Goal: Register for event/course

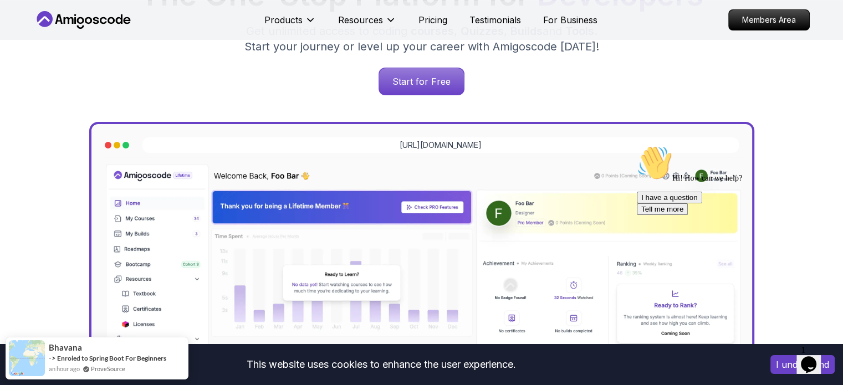
scroll to position [237, 0]
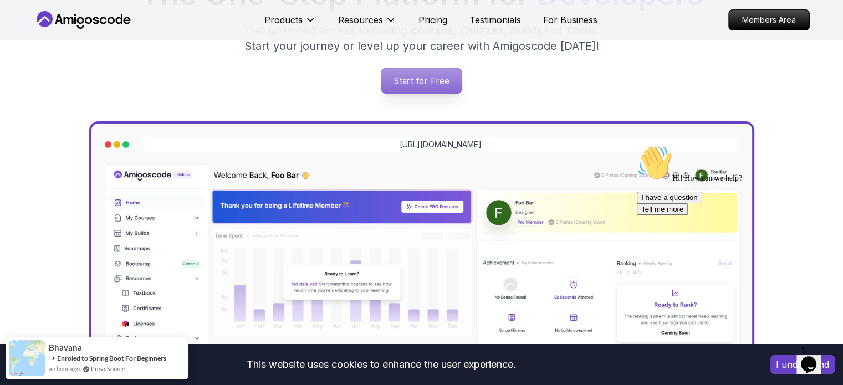
click at [412, 83] on p "Start for Free" at bounding box center [421, 80] width 80 height 25
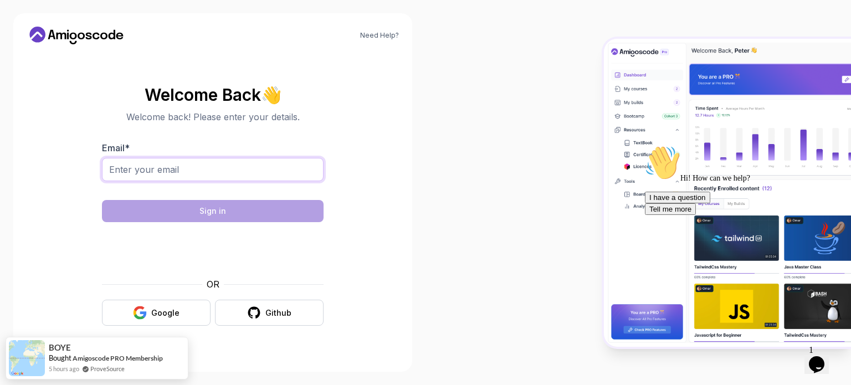
click at [242, 171] on input "Email *" at bounding box center [213, 169] width 222 height 23
type input "[EMAIL_ADDRESS][DOMAIN_NAME]"
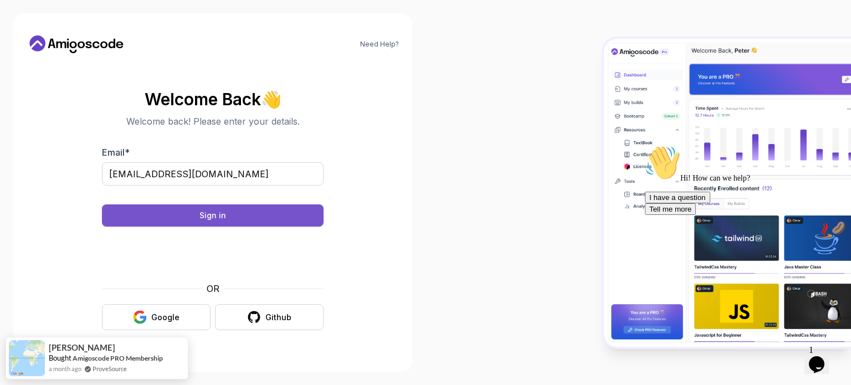
click at [266, 208] on button "Sign in" at bounding box center [213, 215] width 222 height 22
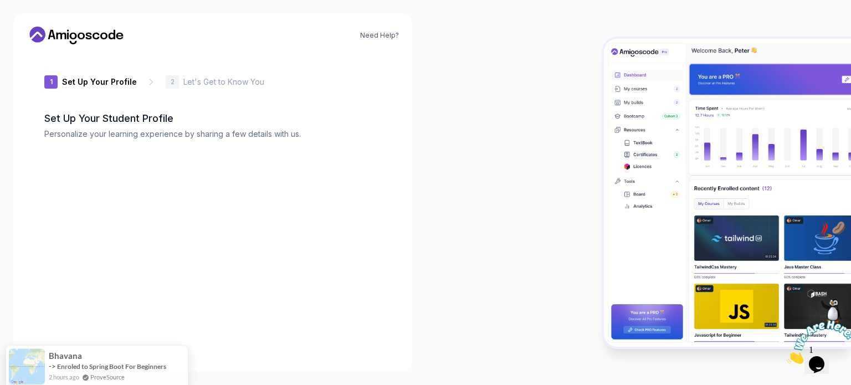
type input "silentgecko25c78"
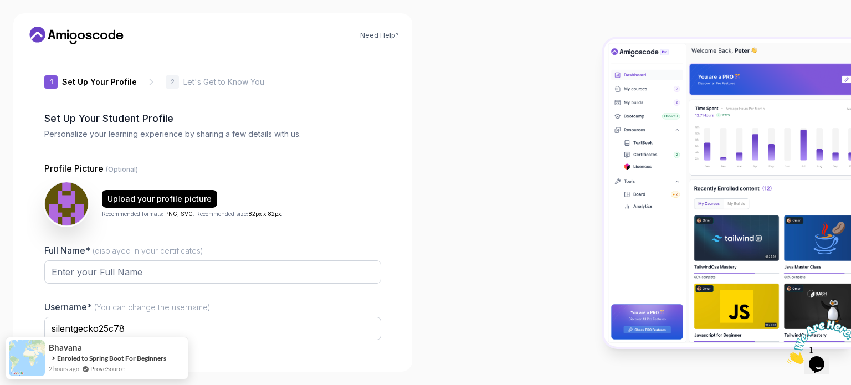
scroll to position [76, 0]
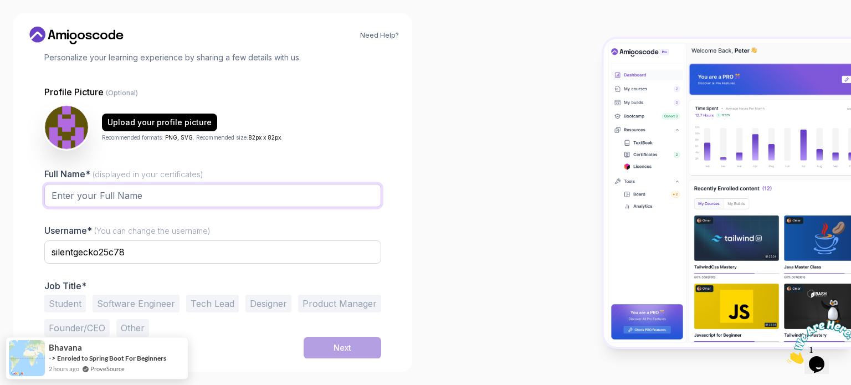
click at [131, 197] on input "Full Name* (displayed in your certificates)" at bounding box center [212, 195] width 337 height 23
type input "[PERSON_NAME]"
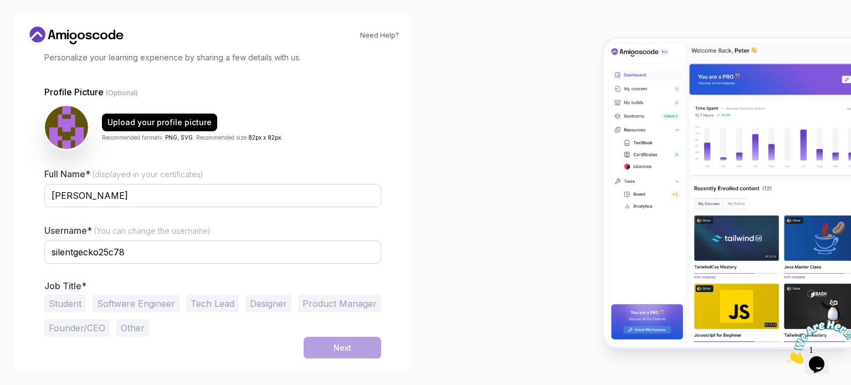
click at [78, 298] on button "Student" at bounding box center [65, 304] width 42 height 18
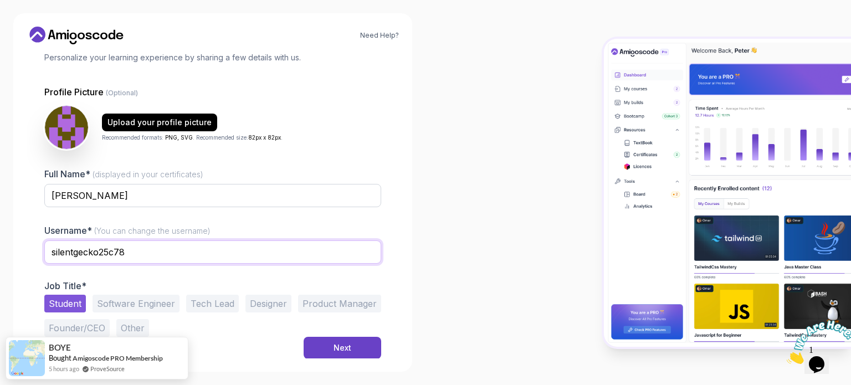
drag, startPoint x: 151, startPoint y: 256, endPoint x: 53, endPoint y: 257, distance: 98.1
click at [53, 257] on input "silentgecko25c78" at bounding box center [212, 251] width 337 height 23
type input "a"
type input "darvesh"
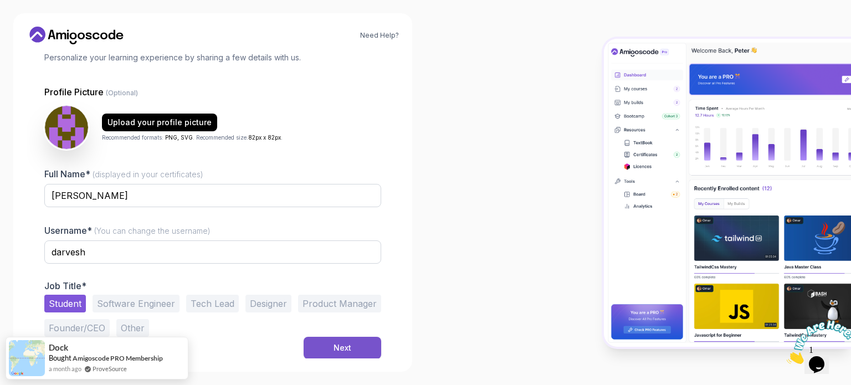
click at [306, 352] on button "Next" at bounding box center [343, 348] width 78 height 22
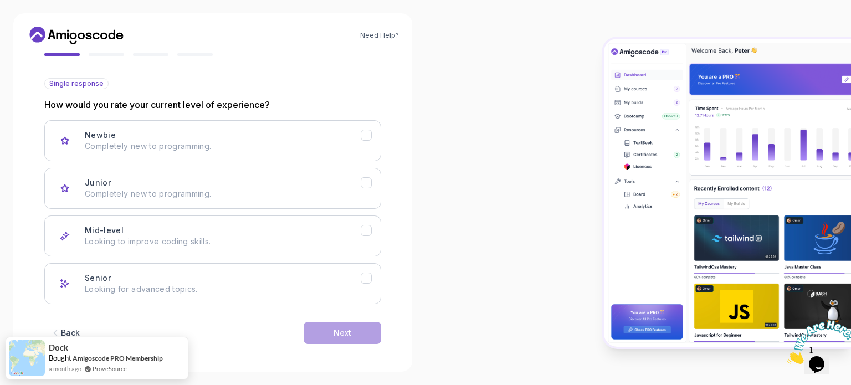
scroll to position [109, 0]
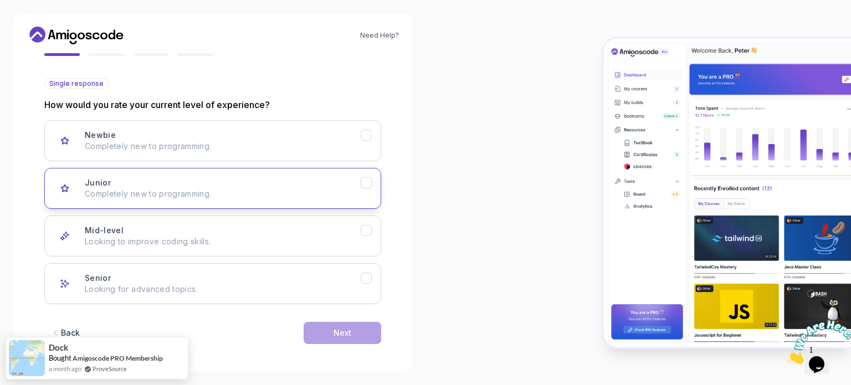
click at [218, 201] on button "Junior Completely new to programming." at bounding box center [212, 188] width 337 height 41
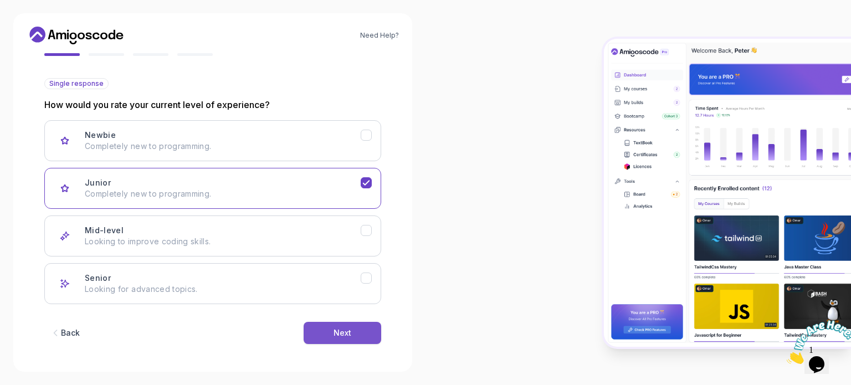
click at [341, 335] on div "Next" at bounding box center [343, 332] width 18 height 11
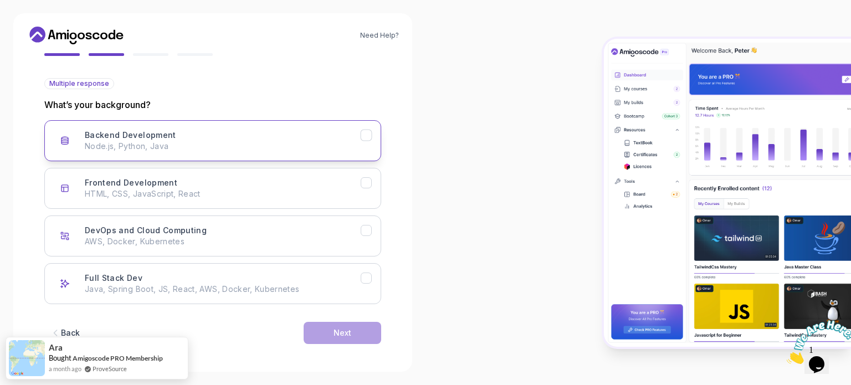
click at [369, 140] on div "Backend Development" at bounding box center [367, 136] width 12 height 12
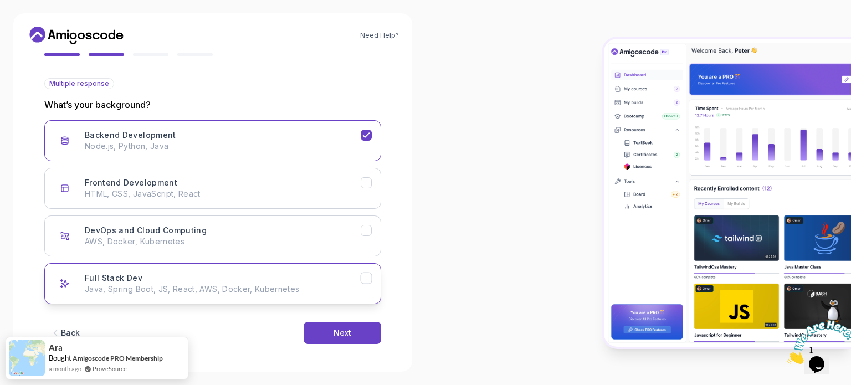
click at [368, 281] on icon "Full Stack Dev" at bounding box center [366, 278] width 11 height 11
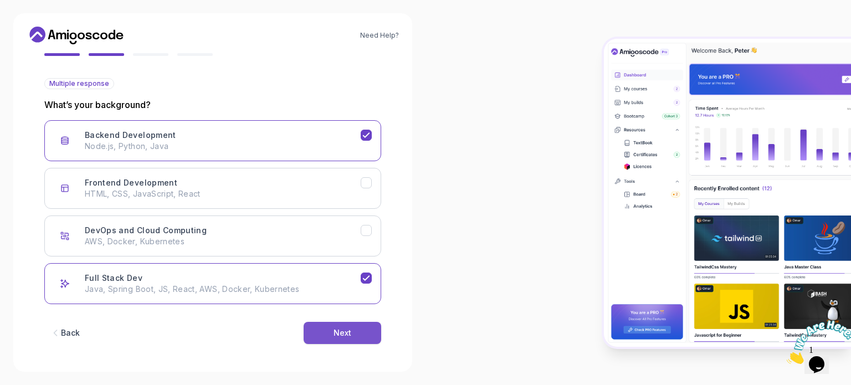
click at [332, 335] on button "Next" at bounding box center [343, 333] width 78 height 22
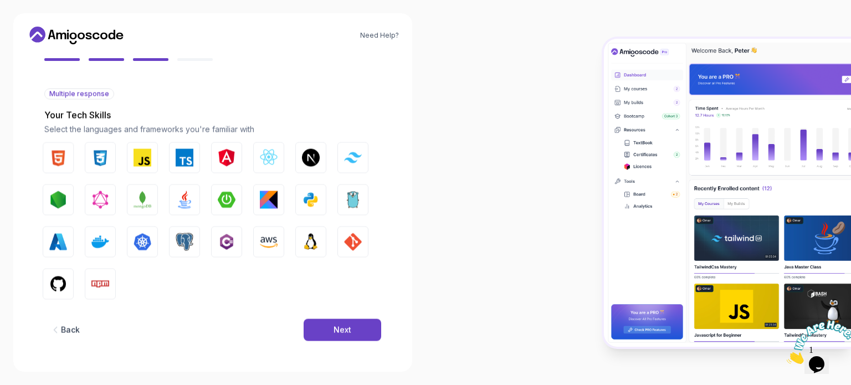
scroll to position [98, 0]
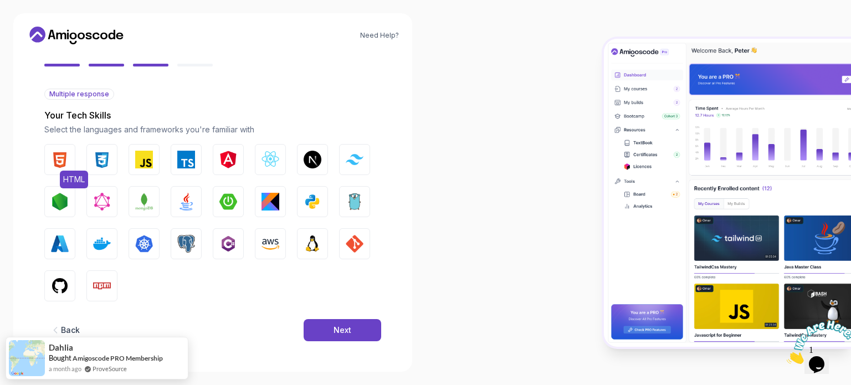
click at [53, 157] on img "button" at bounding box center [60, 160] width 18 height 18
click at [109, 162] on img "button" at bounding box center [102, 160] width 18 height 18
click at [243, 166] on button "Angular" at bounding box center [228, 159] width 31 height 31
click at [241, 166] on button "Angular" at bounding box center [228, 159] width 31 height 31
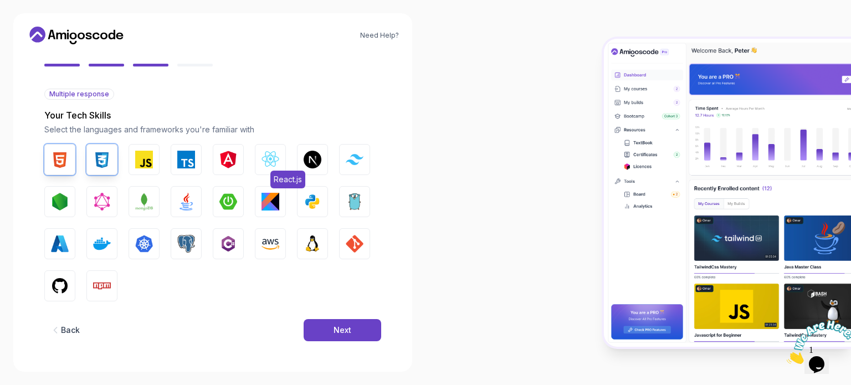
click at [266, 163] on img "button" at bounding box center [271, 160] width 18 height 18
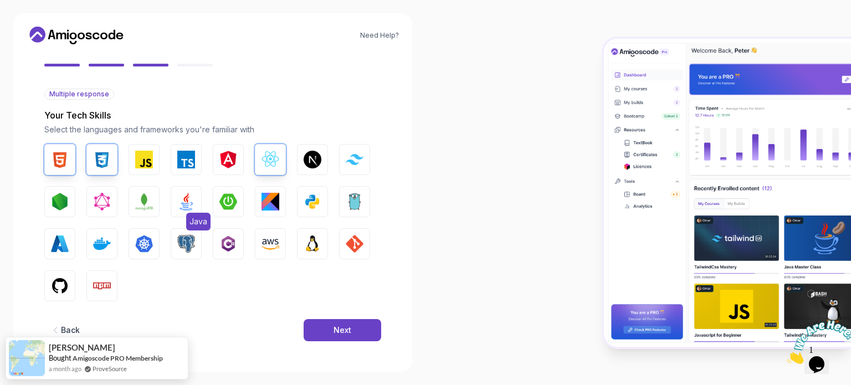
click at [191, 213] on span "Java" at bounding box center [198, 222] width 24 height 18
click at [326, 327] on button "Next" at bounding box center [343, 330] width 78 height 22
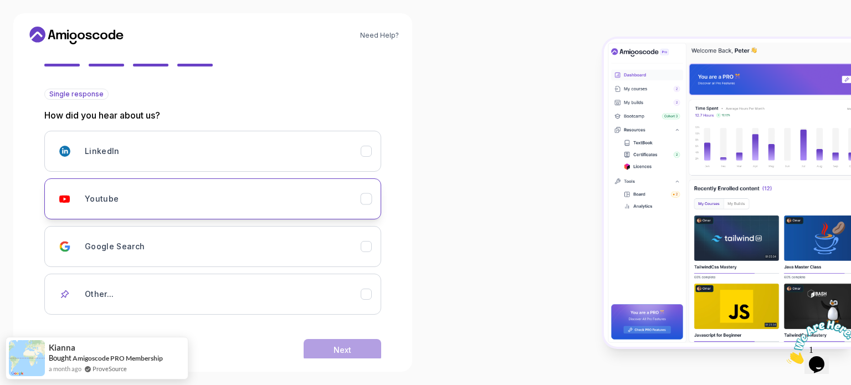
scroll to position [117, 0]
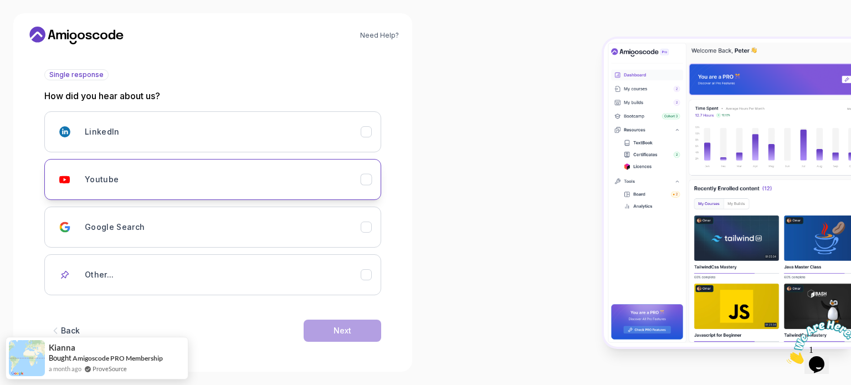
click at [151, 197] on button "Youtube" at bounding box center [212, 179] width 337 height 41
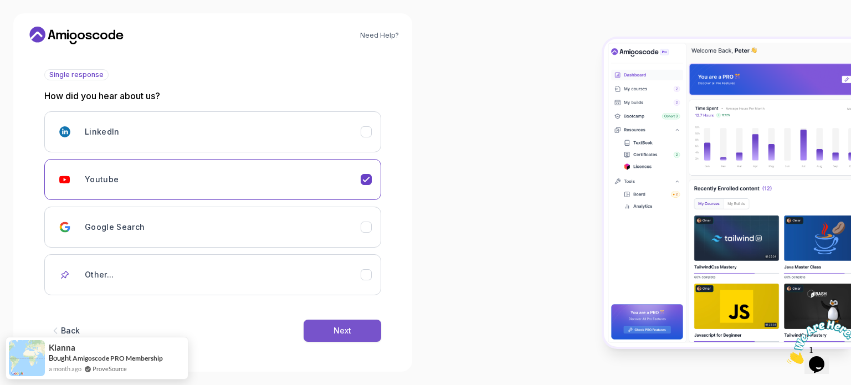
click at [334, 332] on div "Next" at bounding box center [343, 330] width 18 height 11
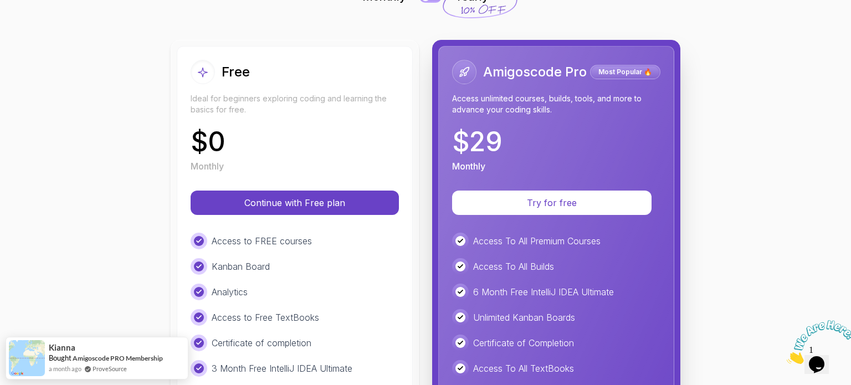
scroll to position [99, 0]
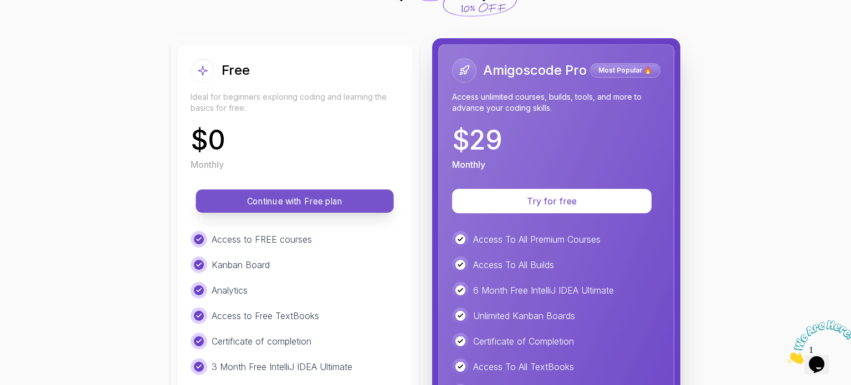
click at [321, 203] on p "Continue with Free plan" at bounding box center [294, 201] width 173 height 13
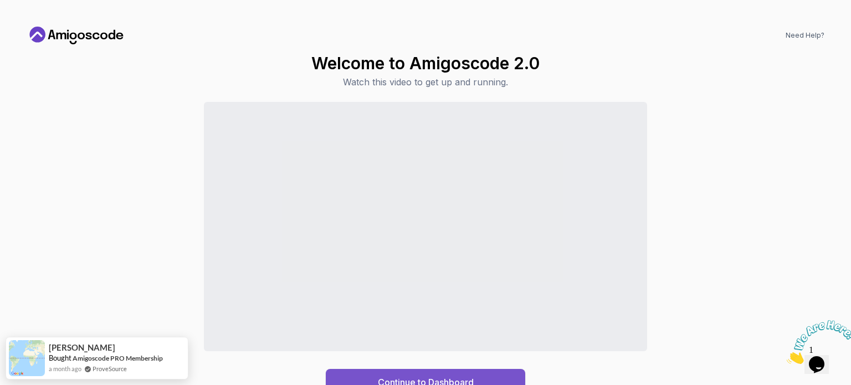
click at [387, 369] on button "Continue to Dashboard" at bounding box center [425, 382] width 199 height 27
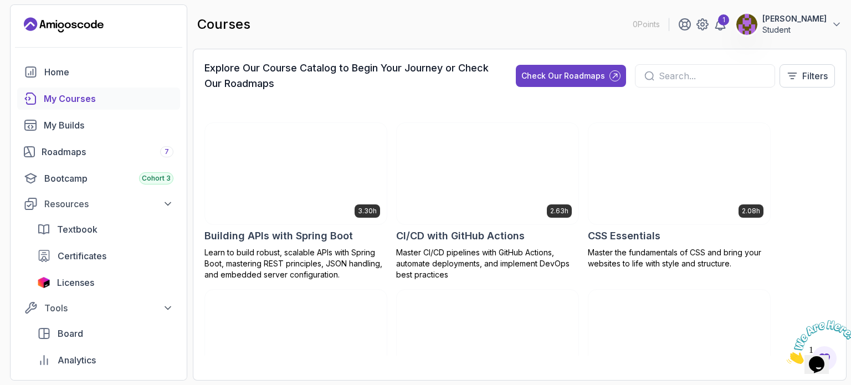
scroll to position [161, 0]
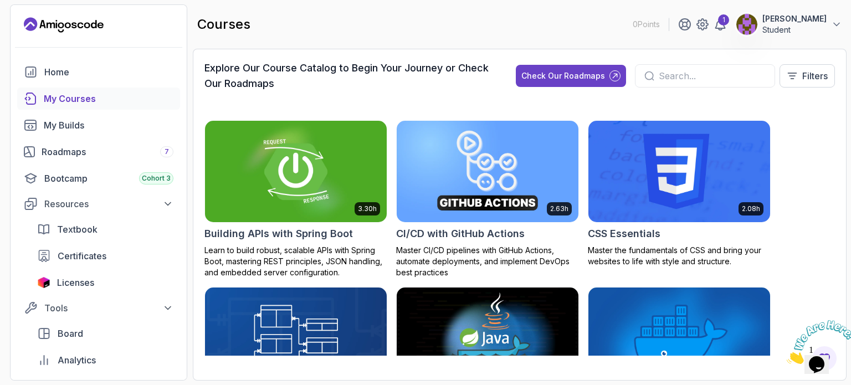
click at [286, 181] on img at bounding box center [296, 171] width 191 height 107
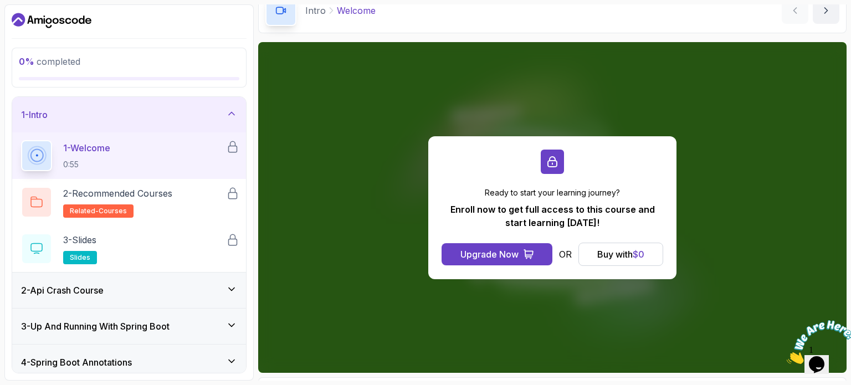
scroll to position [57, 0]
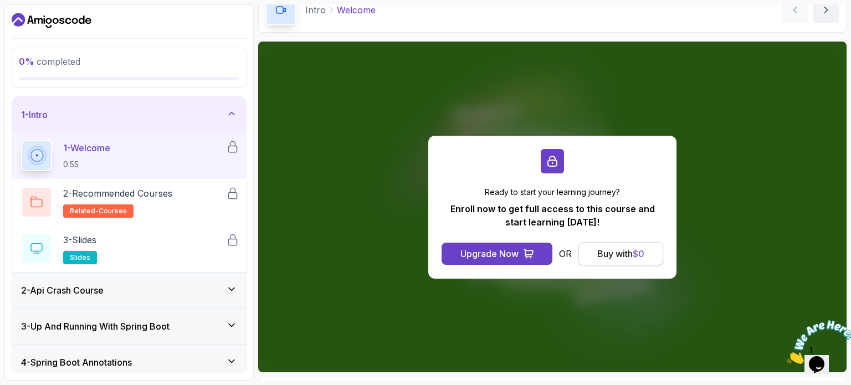
click at [605, 247] on div "Buy with $ 0" at bounding box center [620, 253] width 47 height 13
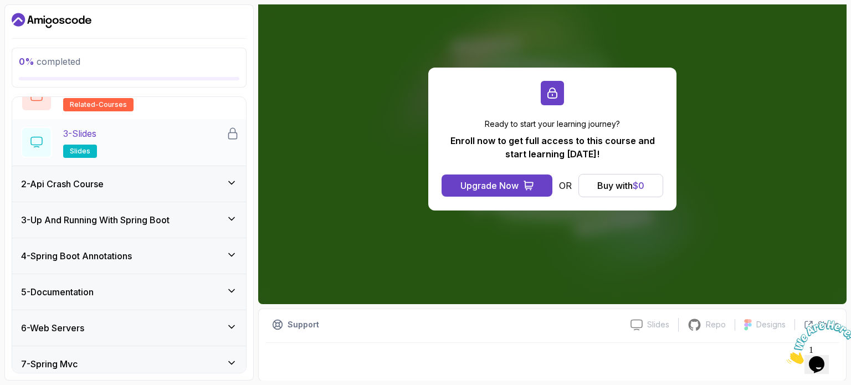
scroll to position [106, 0]
click at [233, 189] on div "2 - Api Crash Course" at bounding box center [129, 183] width 216 height 13
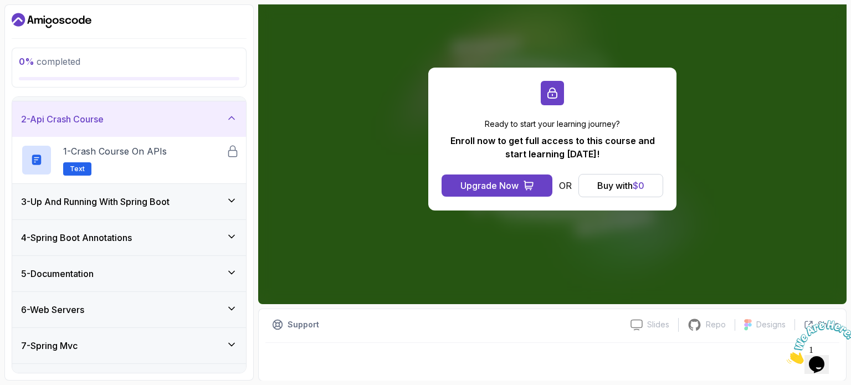
scroll to position [0, 0]
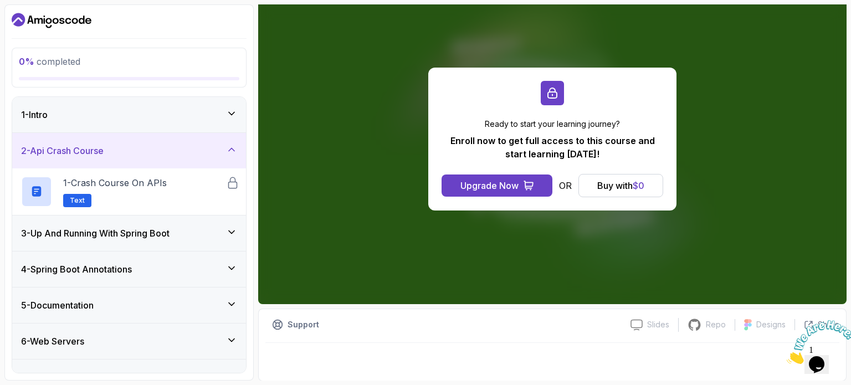
click at [225, 144] on div "2 - Api Crash Course" at bounding box center [129, 150] width 216 height 13
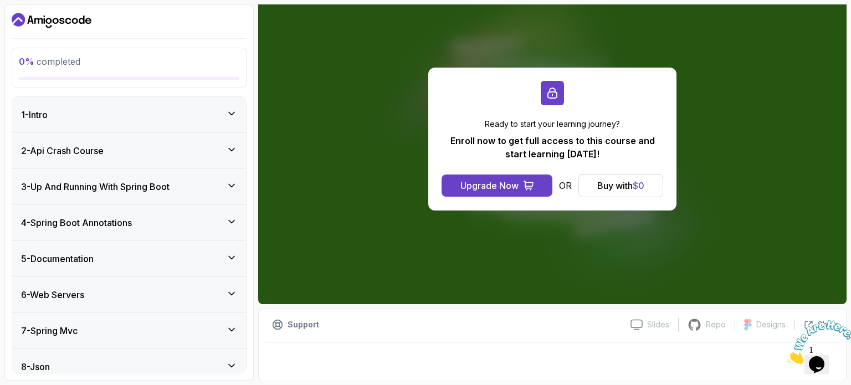
click at [232, 118] on icon at bounding box center [231, 113] width 11 height 11
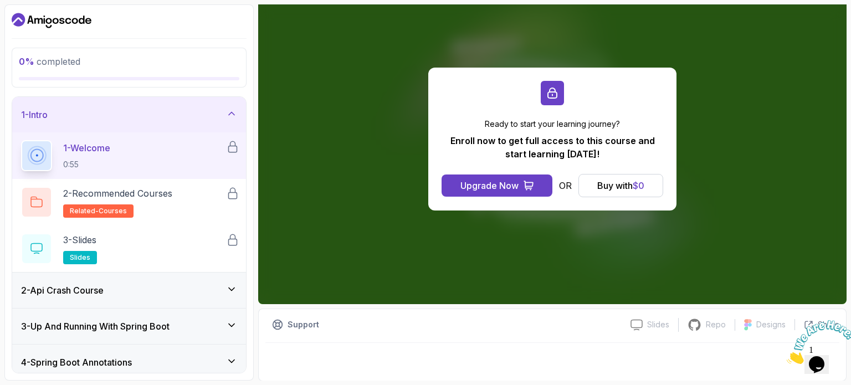
click at [232, 118] on icon at bounding box center [231, 113] width 11 height 11
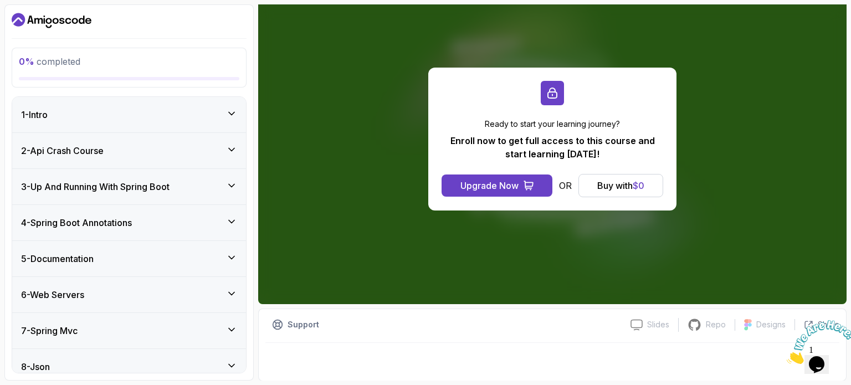
click at [232, 118] on icon at bounding box center [231, 113] width 11 height 11
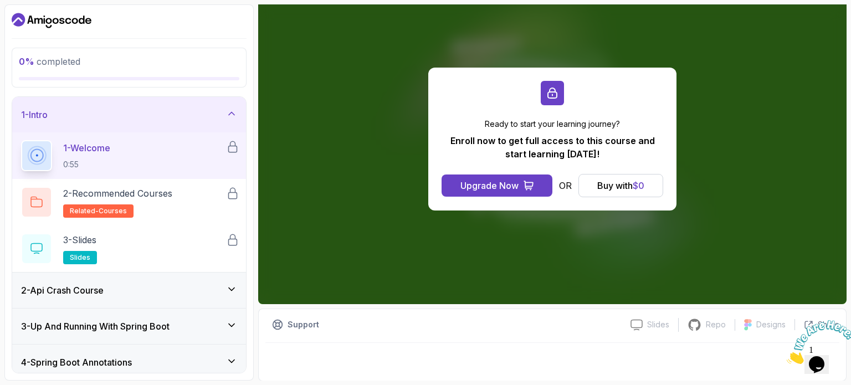
click at [103, 146] on p "1 - Welcome" at bounding box center [86, 147] width 47 height 13
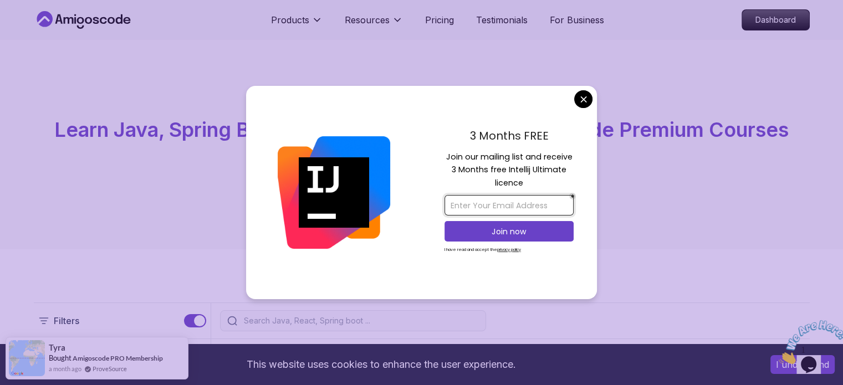
click at [503, 210] on input "email" at bounding box center [508, 205] width 129 height 21
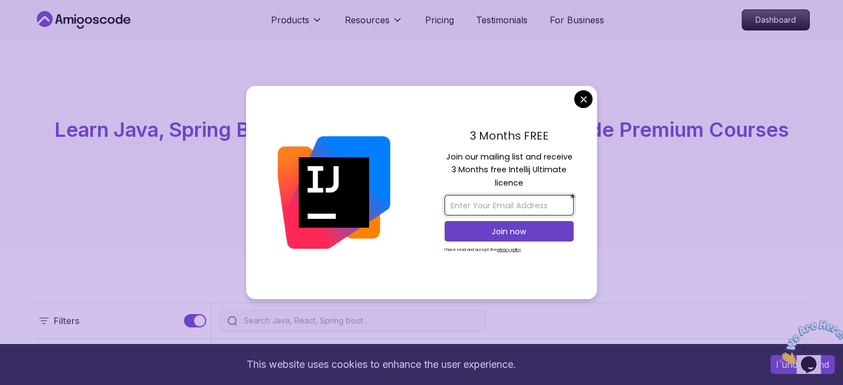
type input "[EMAIL_ADDRESS][DOMAIN_NAME]"
click at [503, 236] on p "Join now" at bounding box center [509, 231] width 105 height 11
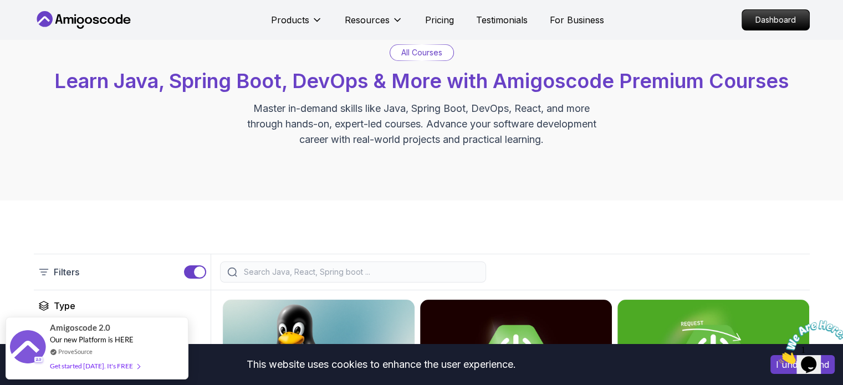
scroll to position [50, 0]
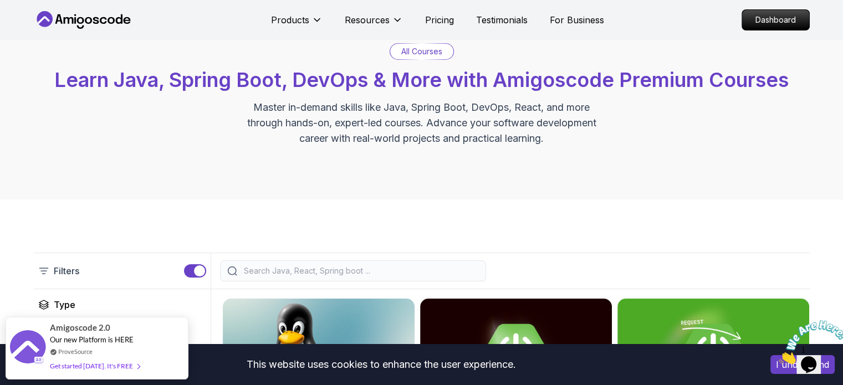
click at [428, 57] on p "All Courses" at bounding box center [421, 51] width 41 height 11
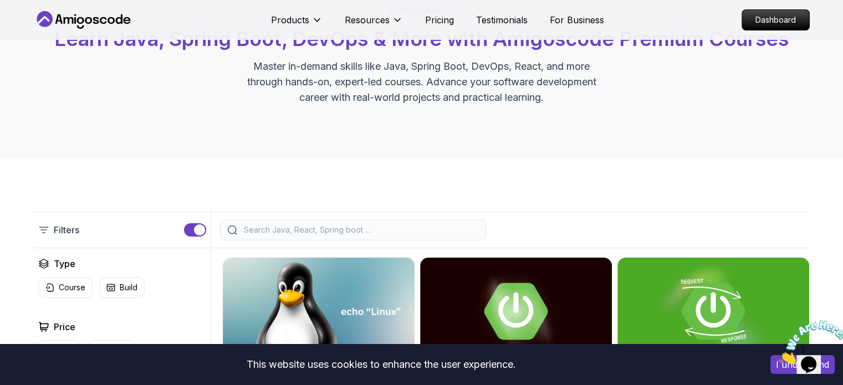
scroll to position [0, 0]
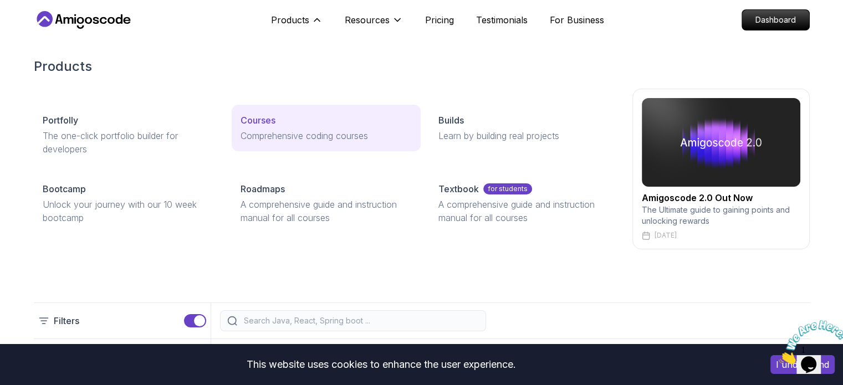
click at [281, 118] on div "Courses" at bounding box center [325, 120] width 171 height 13
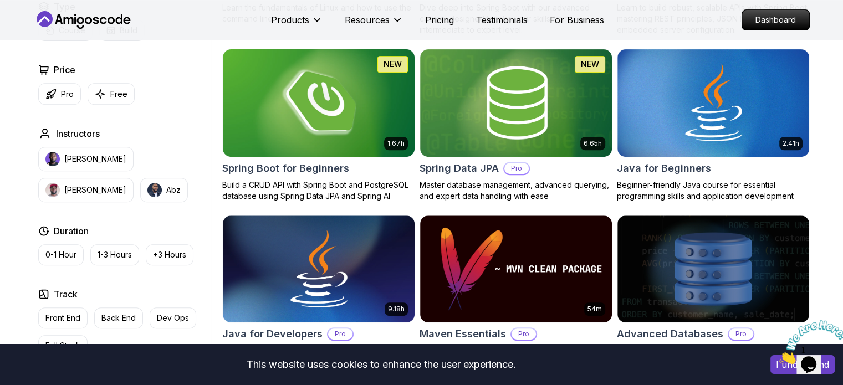
scroll to position [450, 0]
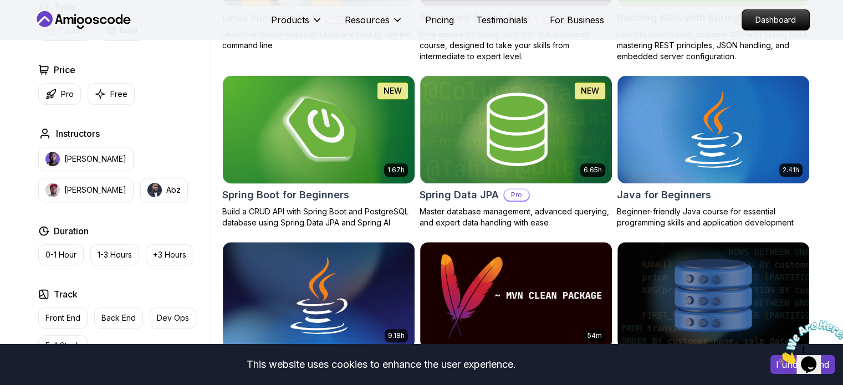
click at [344, 173] on img at bounding box center [318, 129] width 201 height 112
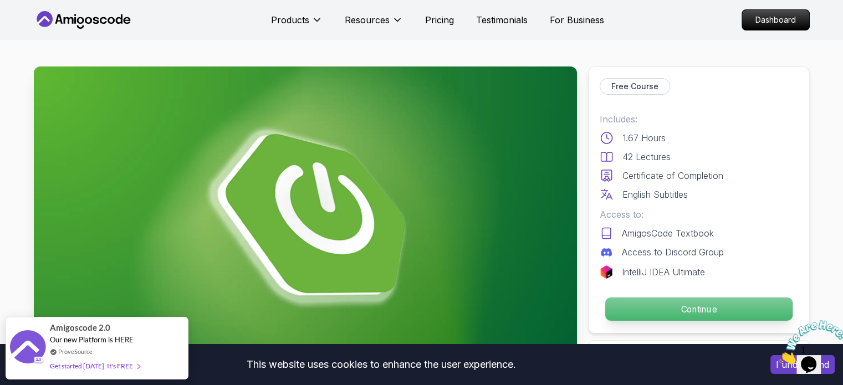
click at [656, 308] on p "Continue" at bounding box center [698, 309] width 187 height 23
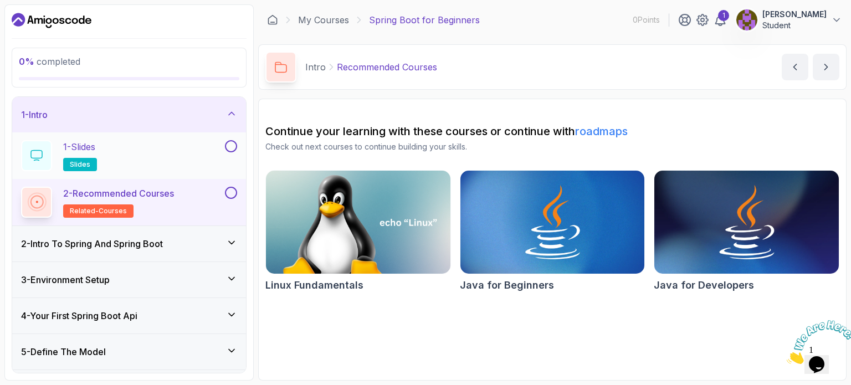
click at [140, 146] on div "1 - Slides slides" at bounding box center [122, 155] width 202 height 31
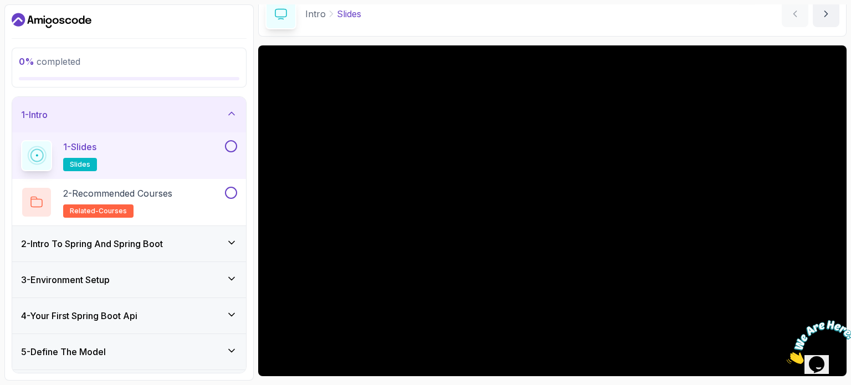
scroll to position [125, 0]
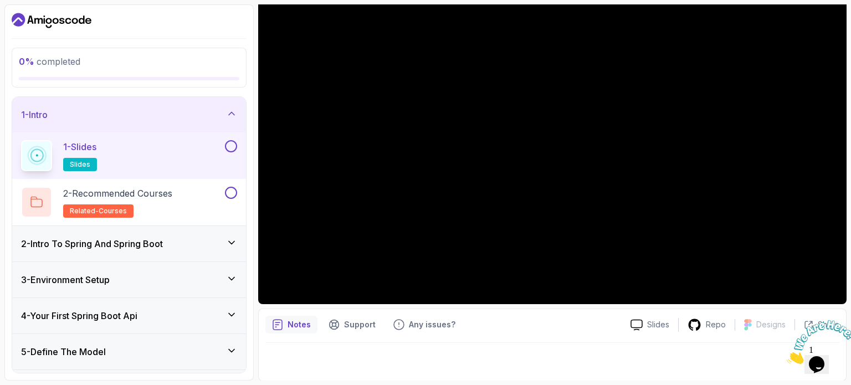
click at [137, 234] on div "2 - Intro To Spring And Spring Boot" at bounding box center [129, 243] width 234 height 35
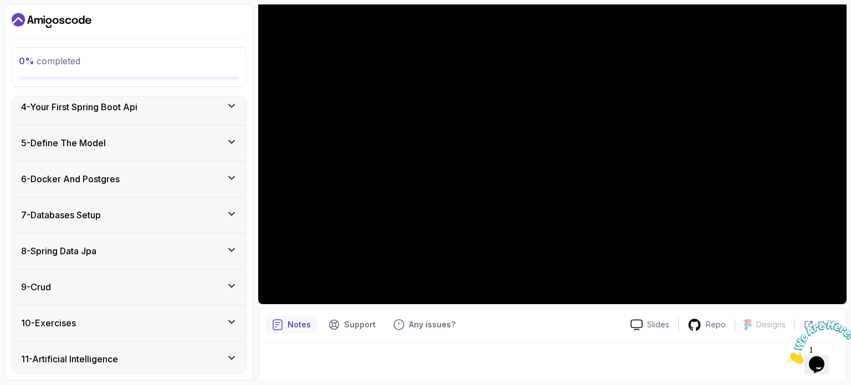
scroll to position [339, 0]
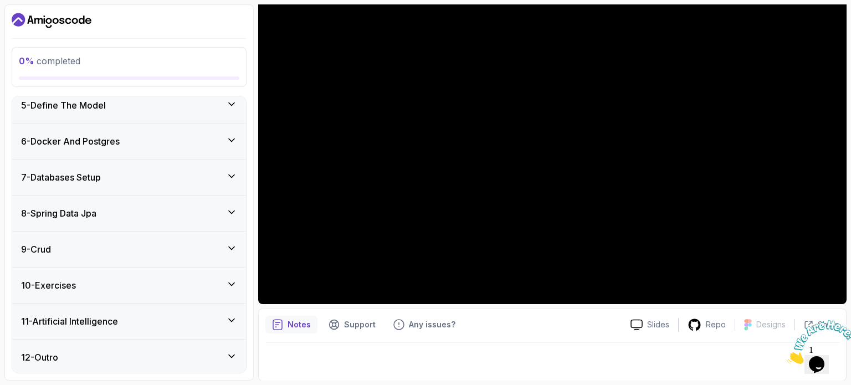
click at [145, 229] on div "8 - Spring Data Jpa" at bounding box center [129, 213] width 234 height 35
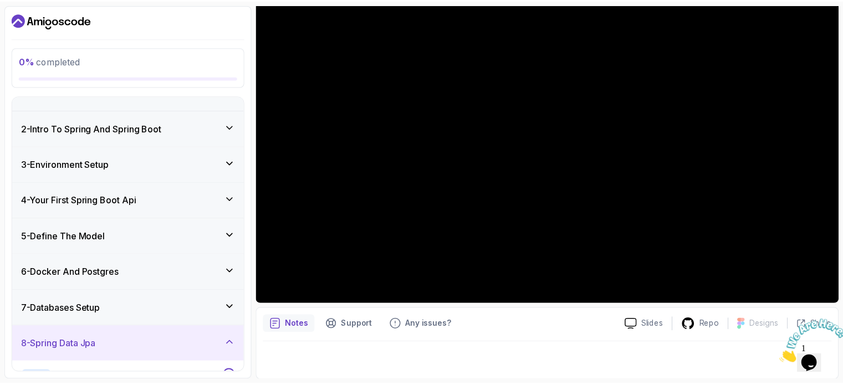
scroll to position [0, 0]
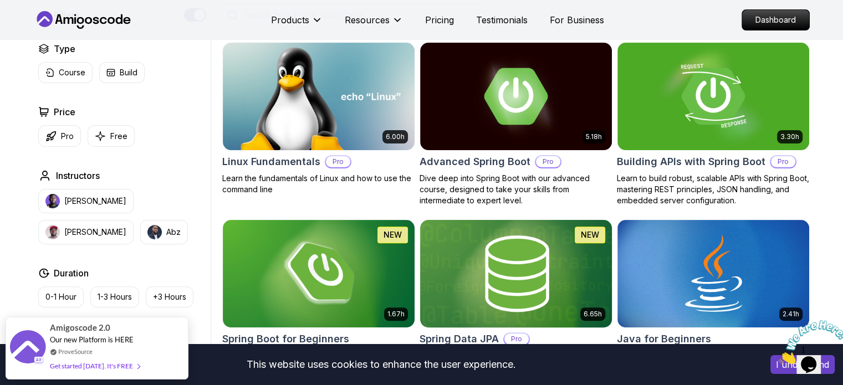
scroll to position [304, 0]
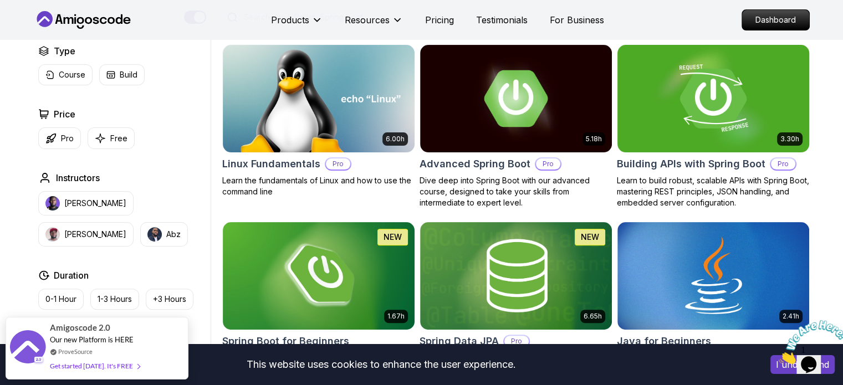
click at [764, 134] on img at bounding box center [712, 98] width 201 height 112
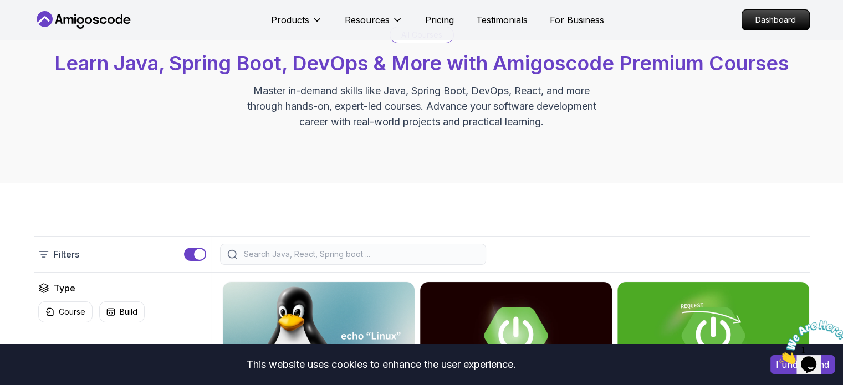
scroll to position [304, 0]
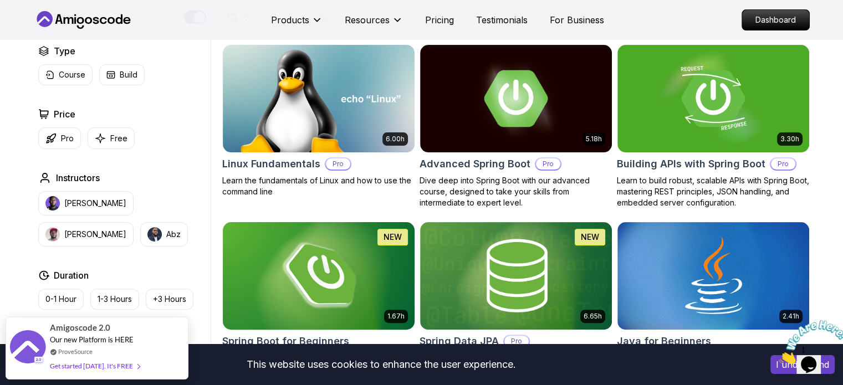
click at [306, 274] on img at bounding box center [318, 275] width 201 height 112
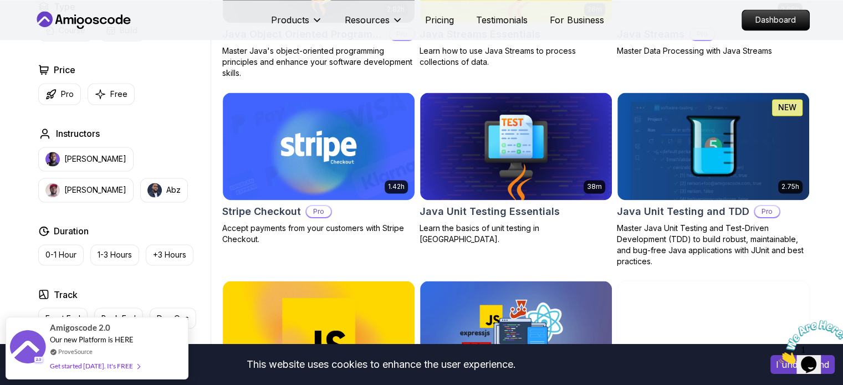
scroll to position [1830, 0]
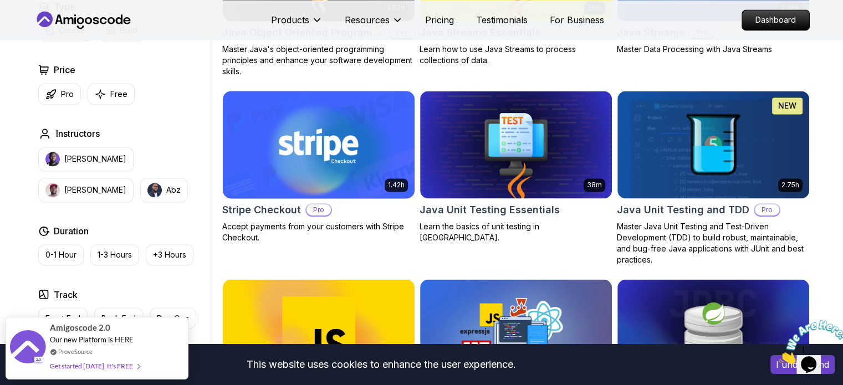
click at [366, 146] on img at bounding box center [318, 144] width 201 height 112
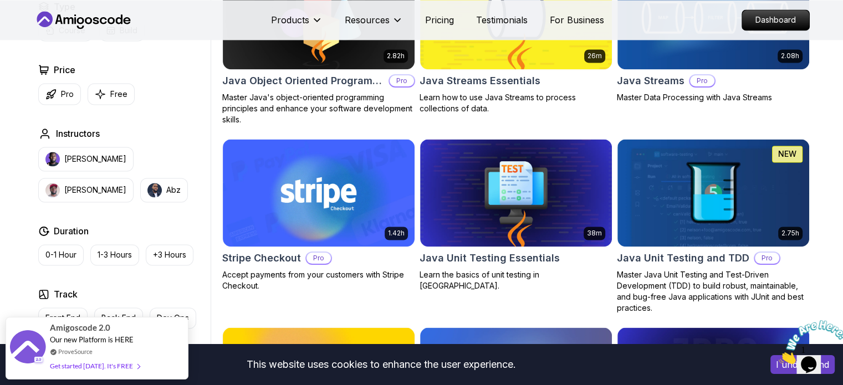
scroll to position [1685, 0]
